Goal: Transaction & Acquisition: Purchase product/service

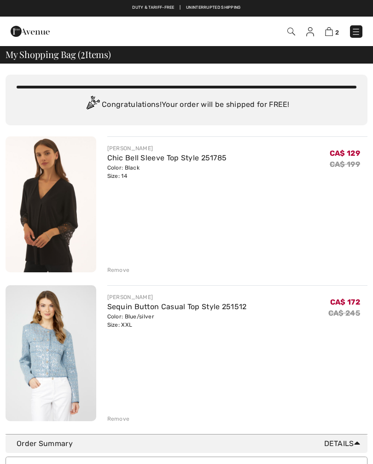
click at [118, 267] on div "Remove" at bounding box center [118, 270] width 23 height 8
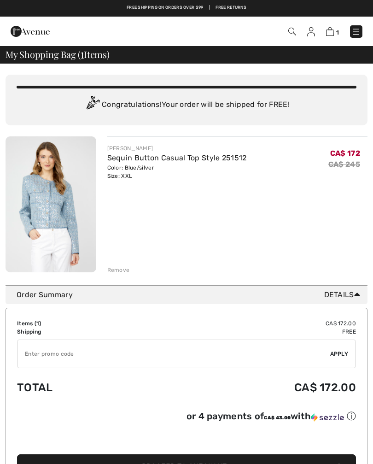
click at [118, 354] on input "TEXT" at bounding box center [174, 354] width 313 height 28
type input "EXTRA15"
click at [347, 352] on span "Apply" at bounding box center [340, 354] width 18 height 8
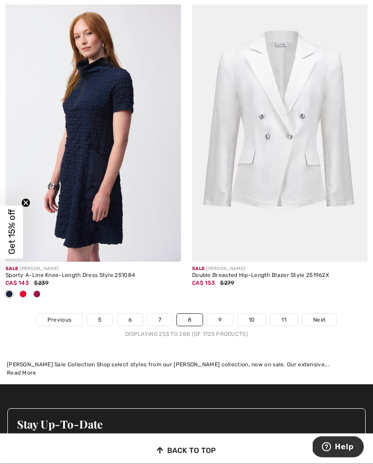
scroll to position [5541, 0]
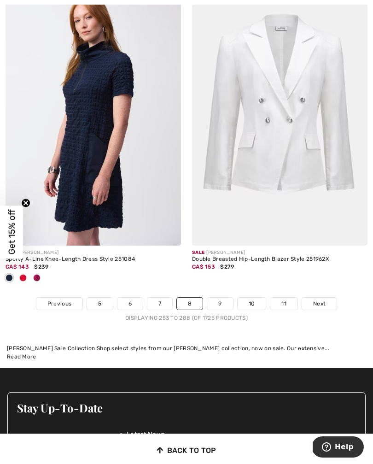
click at [324, 300] on span "Next" at bounding box center [319, 304] width 12 height 8
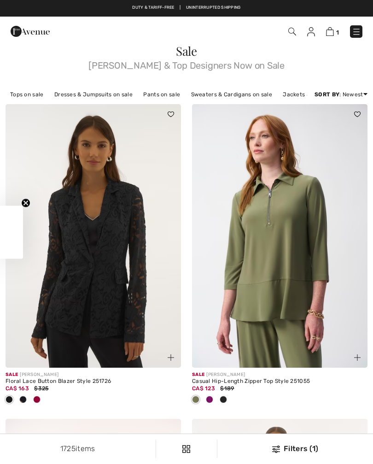
checkbox input "true"
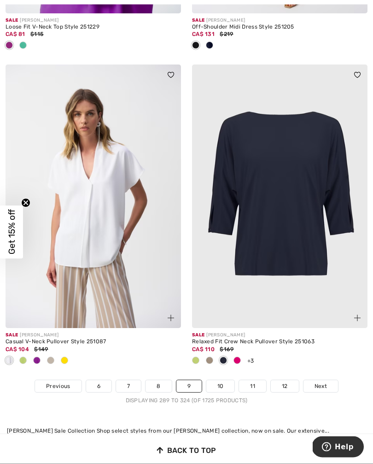
scroll to position [5595, 0]
click at [333, 380] on link "Next" at bounding box center [321, 386] width 35 height 12
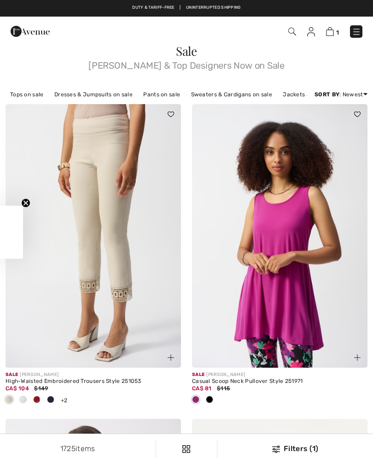
checkbox input "true"
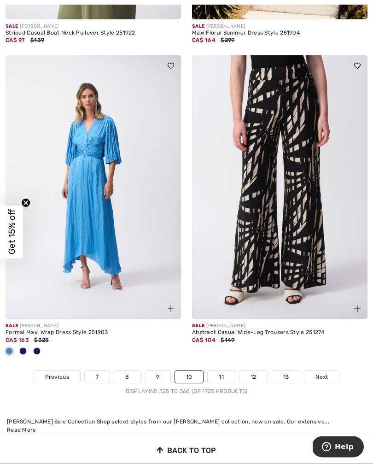
scroll to position [5559, 0]
click at [327, 373] on span "Next" at bounding box center [322, 377] width 12 height 8
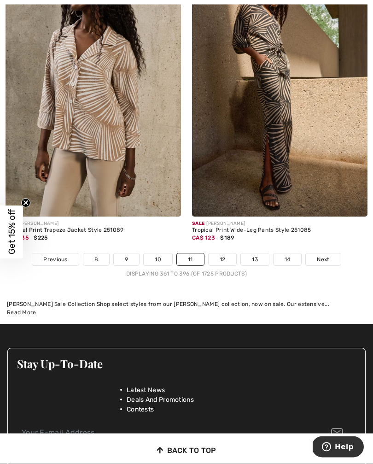
scroll to position [5494, 0]
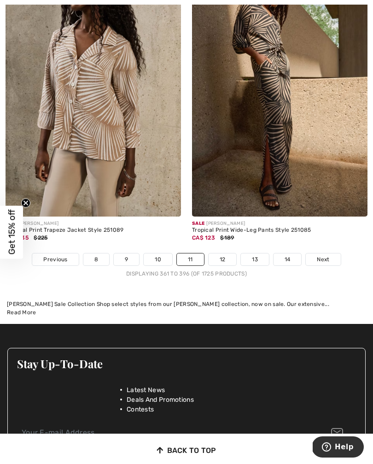
click at [325, 255] on span "Next" at bounding box center [323, 259] width 12 height 8
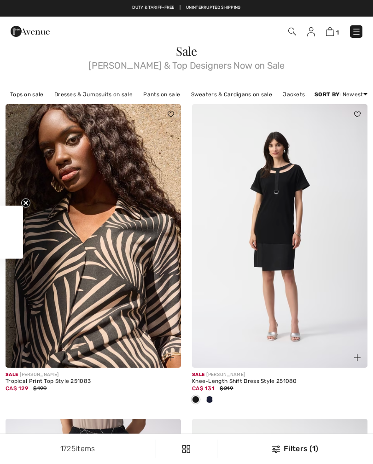
checkbox input "true"
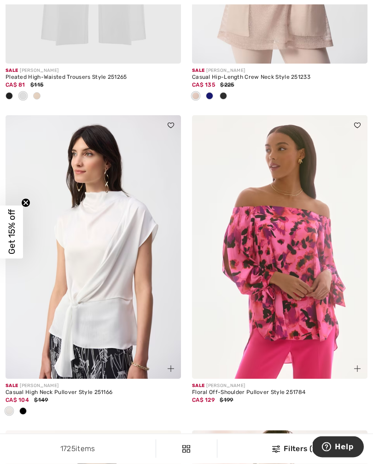
scroll to position [4209, 0]
click at [317, 305] on img at bounding box center [280, 247] width 176 height 264
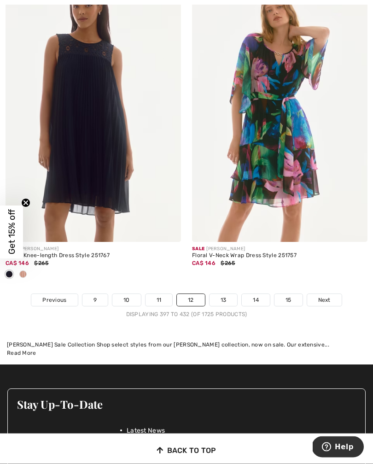
scroll to position [5575, 0]
click at [326, 296] on span "Next" at bounding box center [325, 300] width 12 height 8
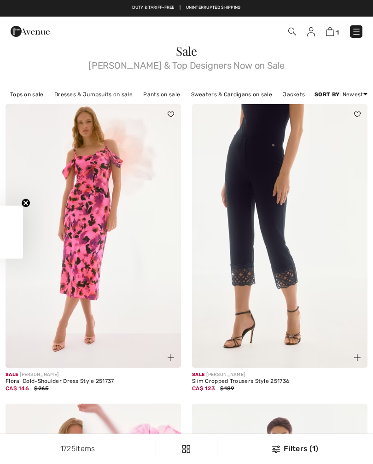
checkbox input "true"
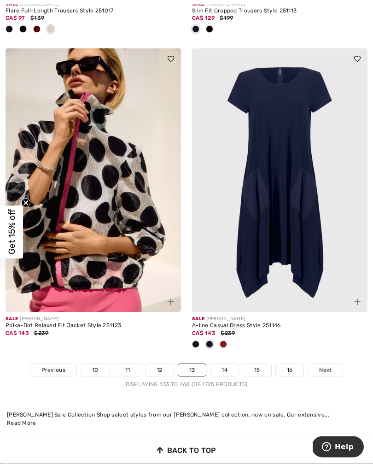
scroll to position [5551, 0]
click at [332, 366] on span "Next" at bounding box center [325, 370] width 12 height 8
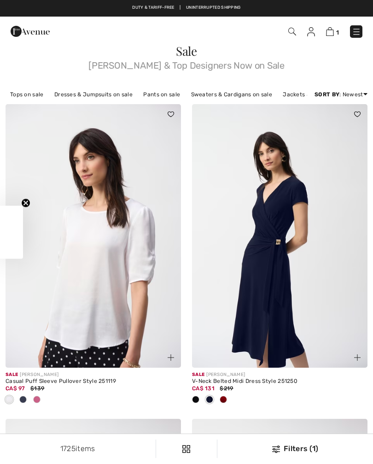
checkbox input "true"
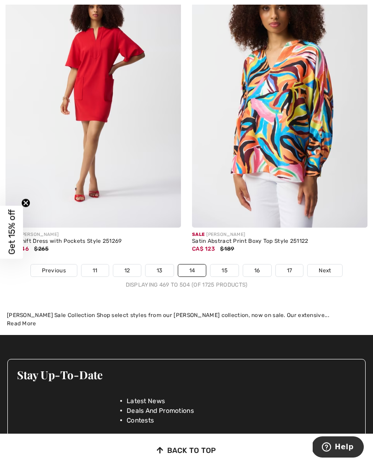
scroll to position [5639, 0]
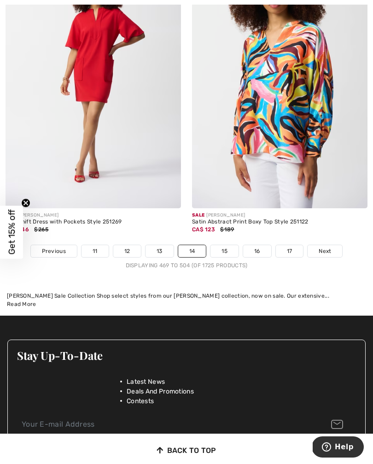
click at [330, 247] on span "Next" at bounding box center [325, 251] width 12 height 8
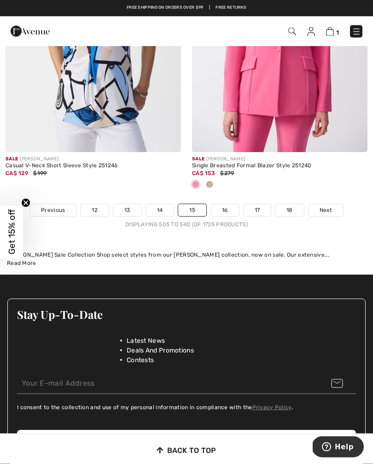
scroll to position [5482, 0]
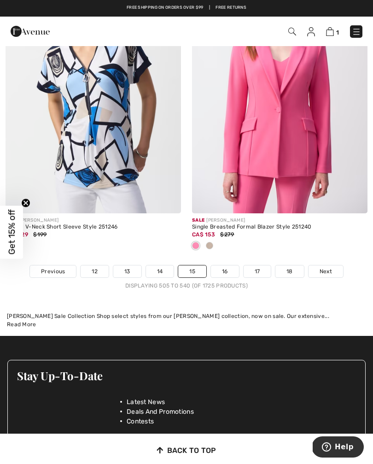
click at [327, 267] on span "Next" at bounding box center [326, 271] width 12 height 8
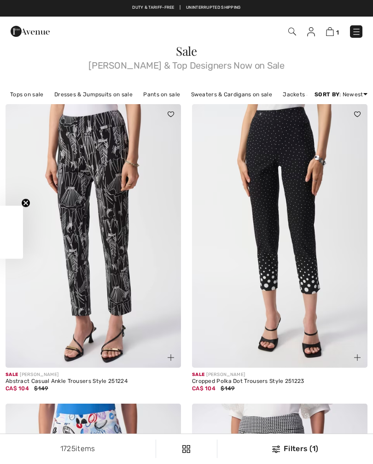
checkbox input "true"
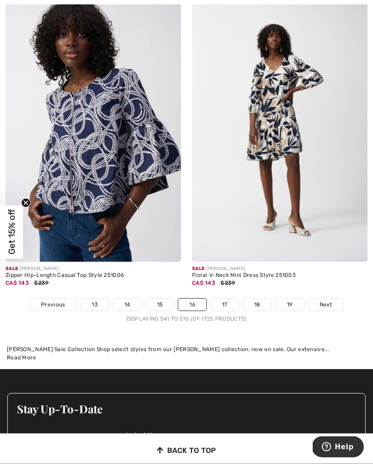
scroll to position [5449, 0]
click at [328, 302] on span "Next" at bounding box center [326, 305] width 12 height 8
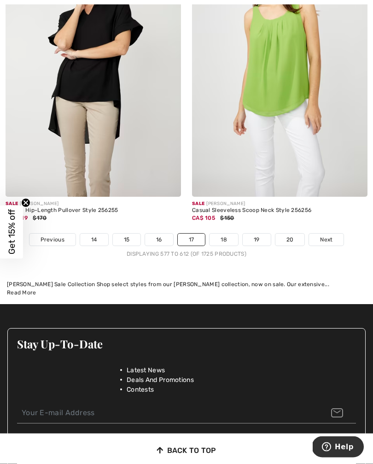
scroll to position [5605, 0]
click at [335, 235] on link "Next" at bounding box center [326, 240] width 35 height 12
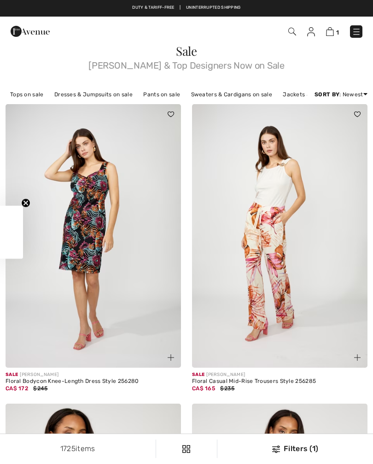
checkbox input "true"
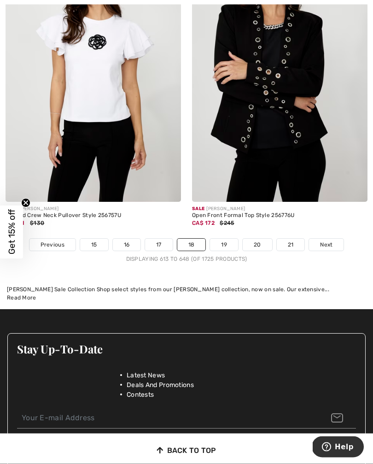
scroll to position [5493, 0]
click at [330, 241] on span "Next" at bounding box center [326, 245] width 12 height 8
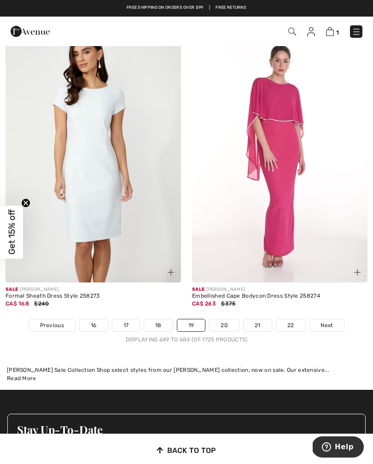
scroll to position [5413, 0]
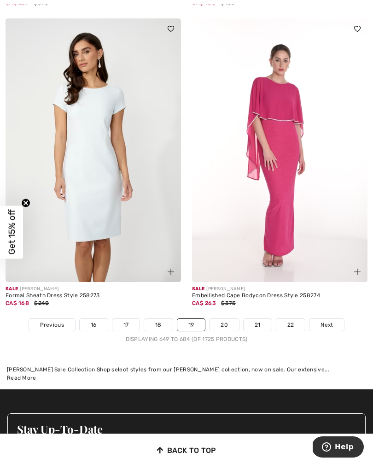
click at [327, 321] on span "Next" at bounding box center [327, 325] width 12 height 8
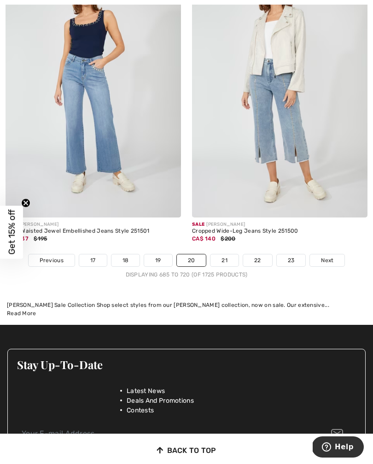
scroll to position [5542, 0]
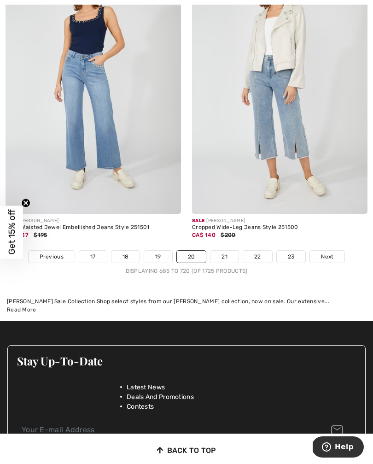
click at [333, 253] on span "Next" at bounding box center [327, 257] width 12 height 8
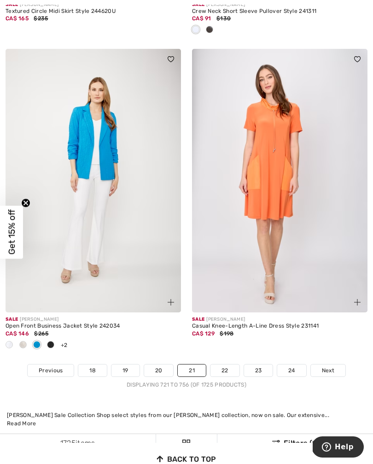
scroll to position [5420, 0]
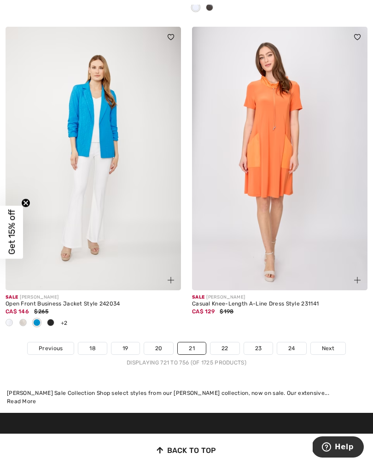
click at [332, 344] on span "Next" at bounding box center [328, 348] width 12 height 8
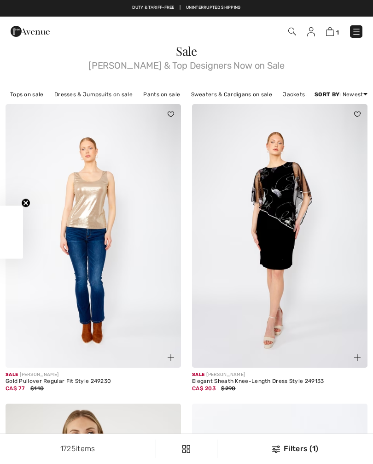
checkbox input "true"
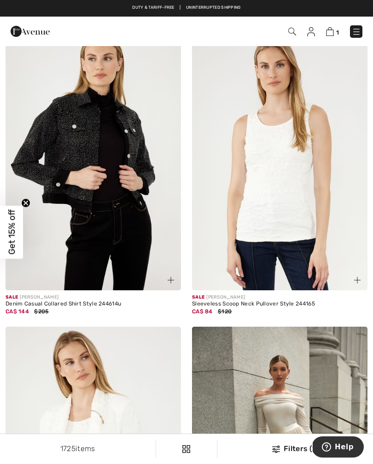
scroll to position [2576, 0]
